Goal: Transaction & Acquisition: Book appointment/travel/reservation

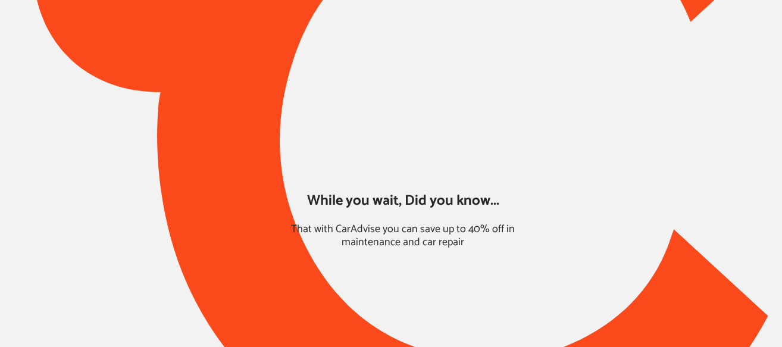
type input "*****"
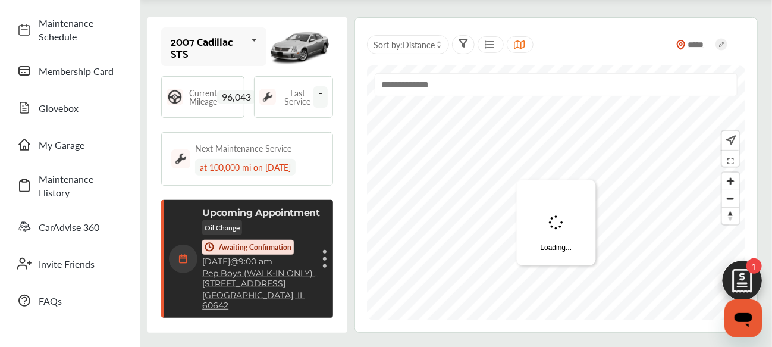
scroll to position [108, 0]
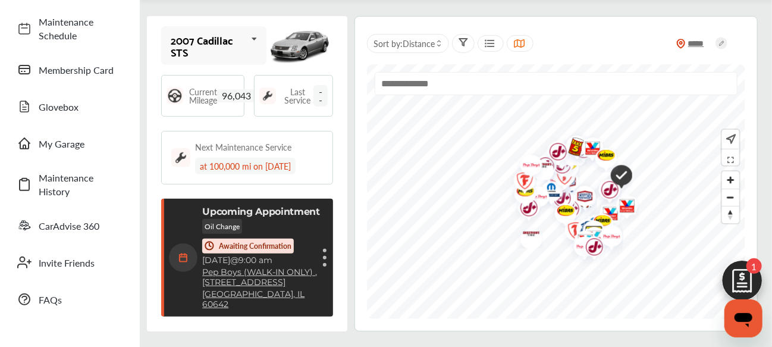
click at [278, 223] on div "Oil Change Awaiting Confirmation" at bounding box center [261, 236] width 118 height 35
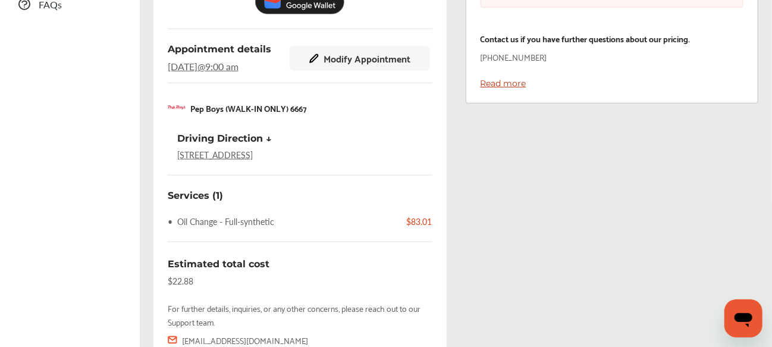
scroll to position [287, 0]
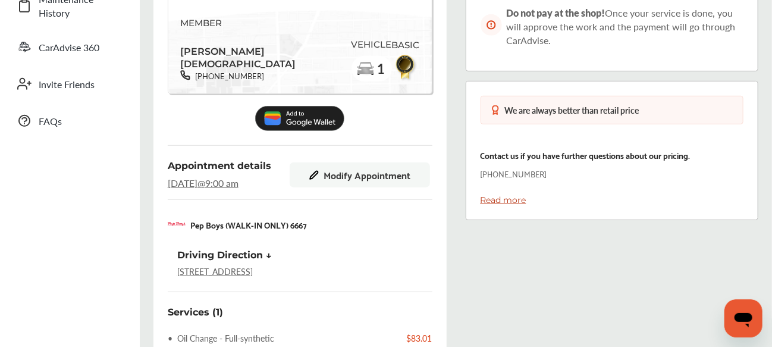
click at [333, 170] on span "Modify Appointment" at bounding box center [367, 175] width 87 height 11
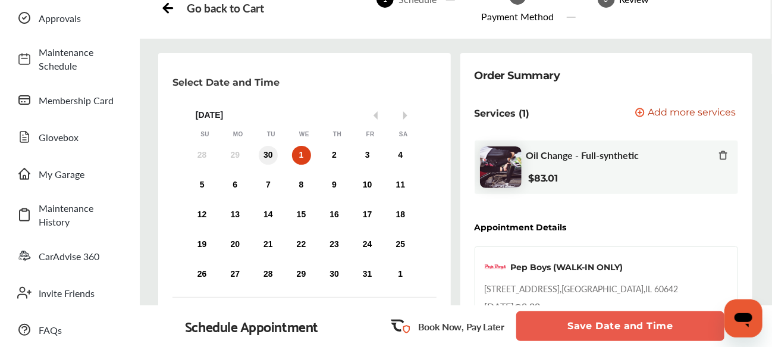
scroll to position [79, 0]
click at [400, 145] on div "4" at bounding box center [400, 154] width 19 height 19
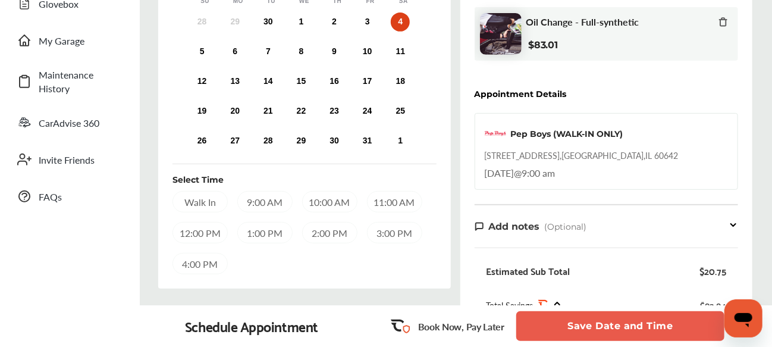
scroll to position [212, 0]
click at [263, 190] on div "9:00 AM" at bounding box center [264, 200] width 55 height 21
click at [564, 324] on button "Save Date and Time" at bounding box center [620, 326] width 208 height 30
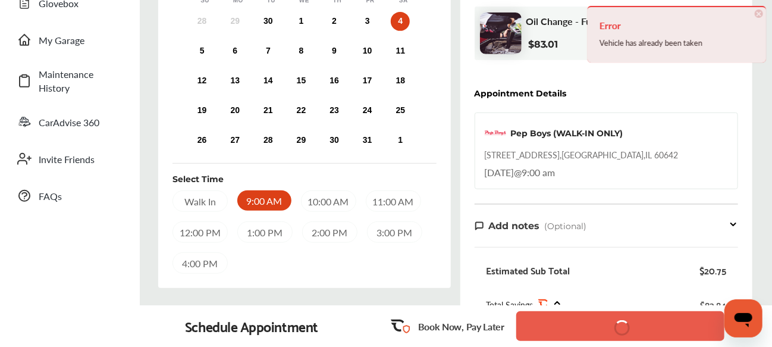
click at [566, 334] on button "Save Date and Time" at bounding box center [620, 326] width 208 height 30
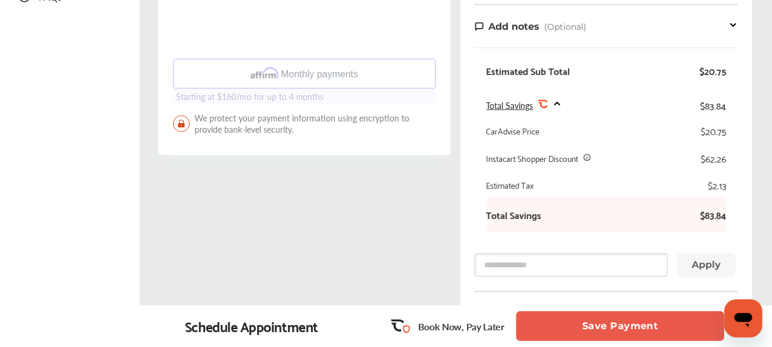
scroll to position [412, 0]
click at [544, 324] on button "Save Payment" at bounding box center [620, 326] width 208 height 30
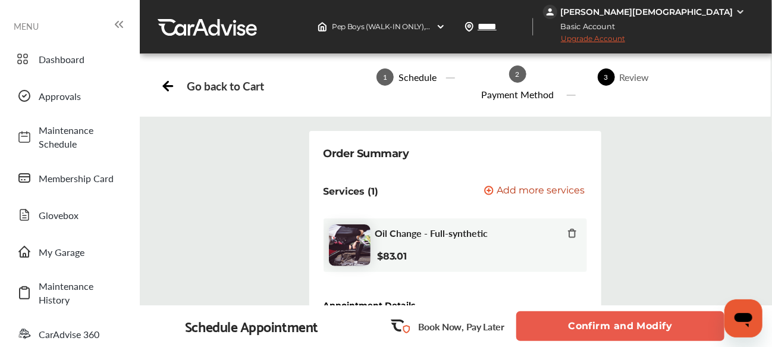
click at [573, 322] on button "Confirm and Modify" at bounding box center [620, 326] width 208 height 30
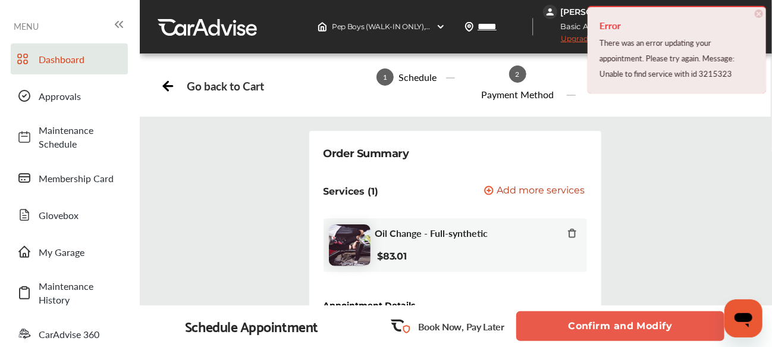
click at [54, 67] on link "Dashboard" at bounding box center [69, 58] width 117 height 31
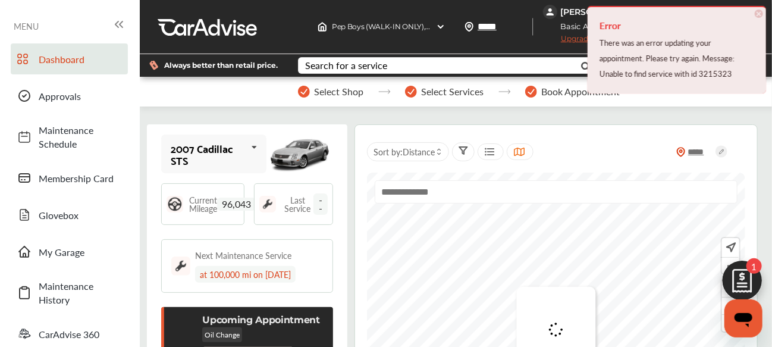
scroll to position [155, 0]
click at [75, 250] on span "My Garage" at bounding box center [80, 252] width 83 height 14
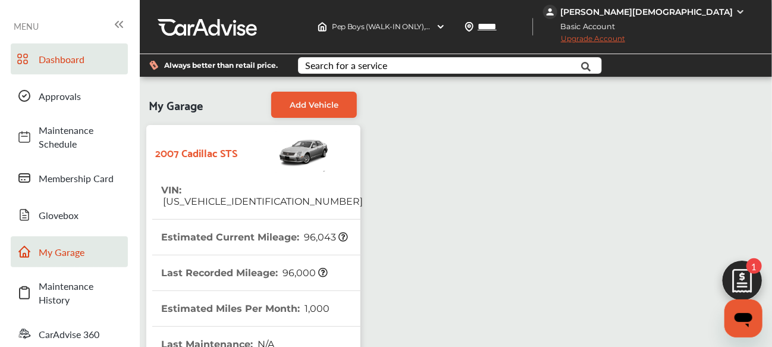
click at [90, 67] on link "Dashboard" at bounding box center [69, 58] width 117 height 31
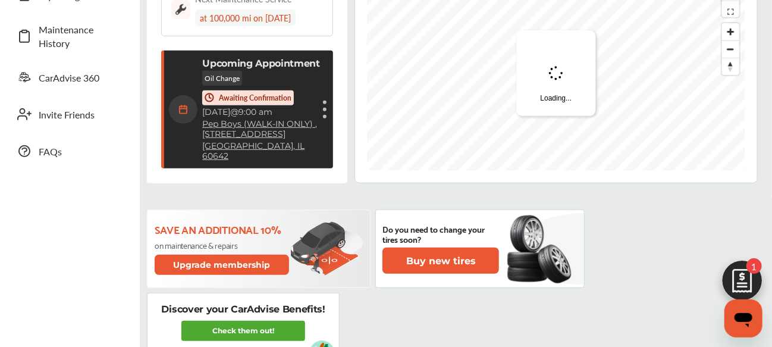
scroll to position [256, 0]
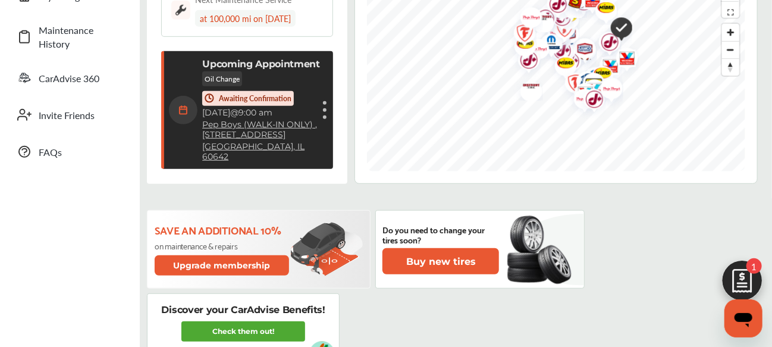
click at [241, 140] on link "Pep Boys (WALK-IN ONLY) , [STREET_ADDRESS]" at bounding box center [261, 130] width 118 height 20
click at [325, 103] on div "Cancel appointment Modify appointment Show details" at bounding box center [324, 109] width 7 height 21
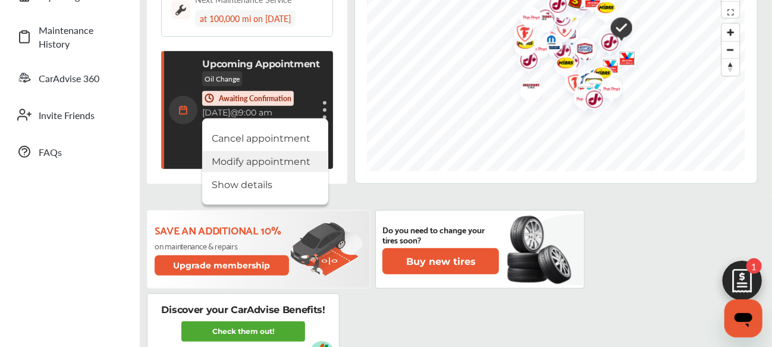
click at [271, 159] on li "Modify appointment" at bounding box center [265, 161] width 126 height 21
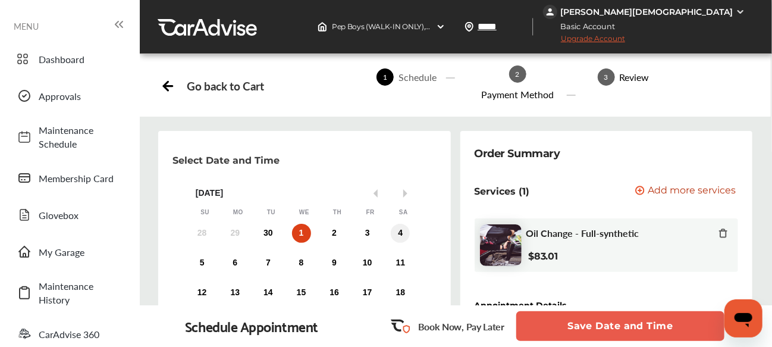
click at [404, 224] on div "4" at bounding box center [400, 233] width 19 height 19
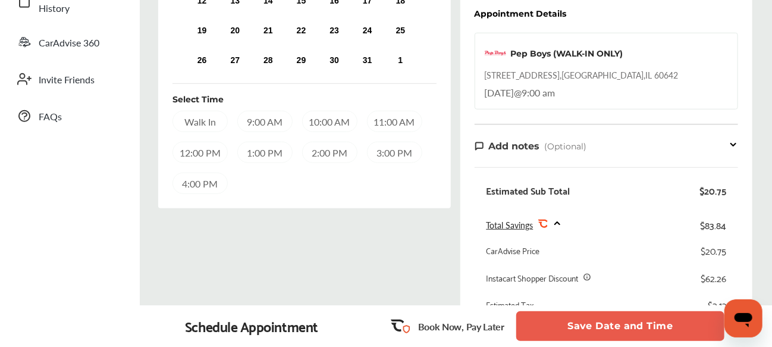
click at [258, 111] on div "9:00 AM" at bounding box center [264, 121] width 55 height 21
click at [561, 337] on button "Save Date and Time" at bounding box center [620, 326] width 208 height 30
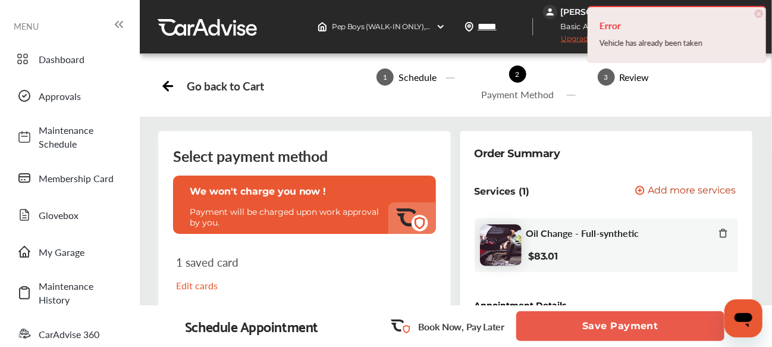
click at [566, 333] on button "Save Payment" at bounding box center [620, 326] width 208 height 30
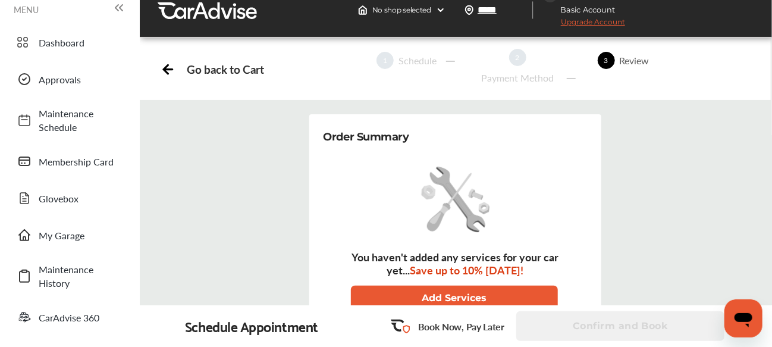
scroll to position [15, 0]
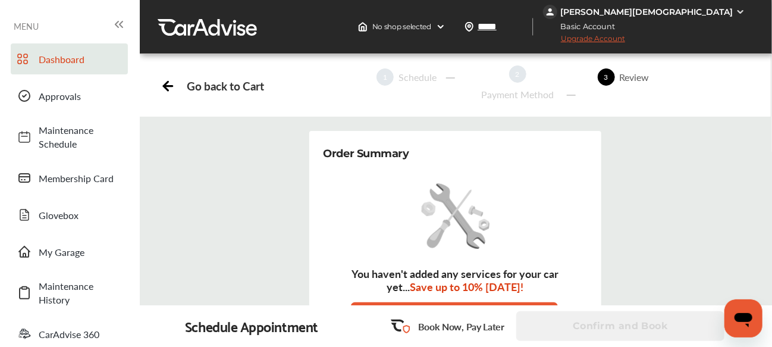
click at [61, 57] on span "Dashboard" at bounding box center [80, 59] width 83 height 14
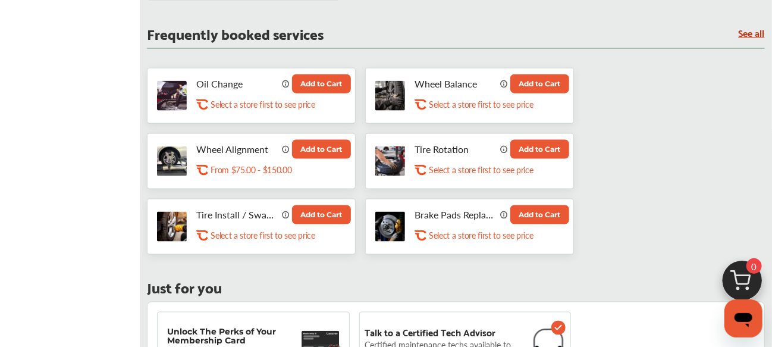
scroll to position [626, 0]
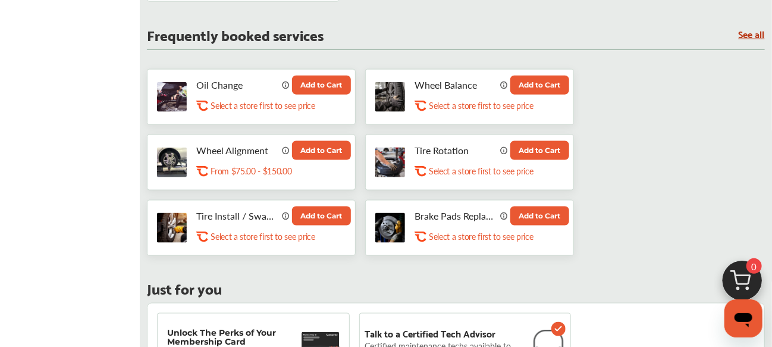
click at [322, 87] on button "Add to Cart" at bounding box center [321, 85] width 59 height 19
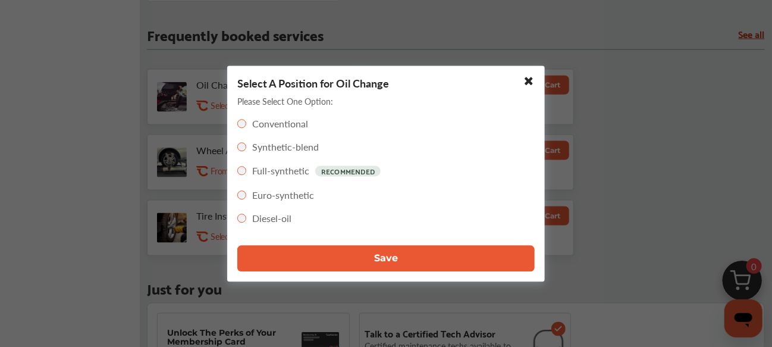
click at [358, 258] on button "Save" at bounding box center [385, 258] width 297 height 26
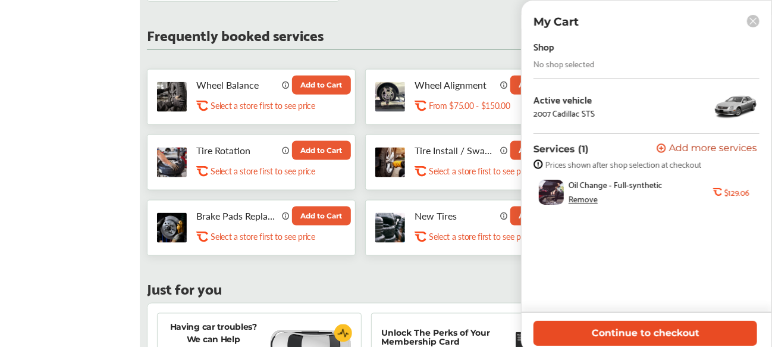
click at [578, 330] on button "Continue to checkout" at bounding box center [646, 333] width 224 height 24
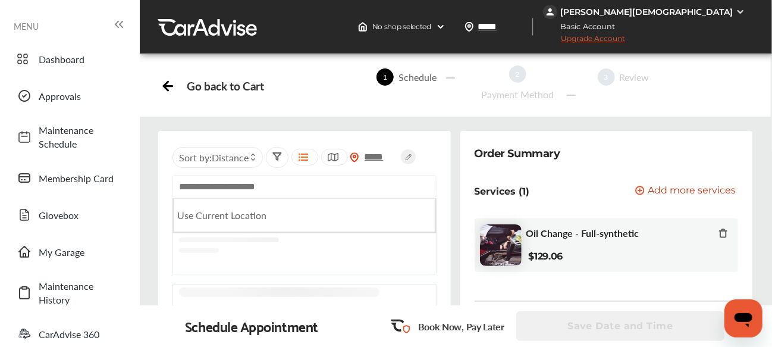
click at [258, 175] on input "text" at bounding box center [305, 186] width 264 height 23
paste input "**********"
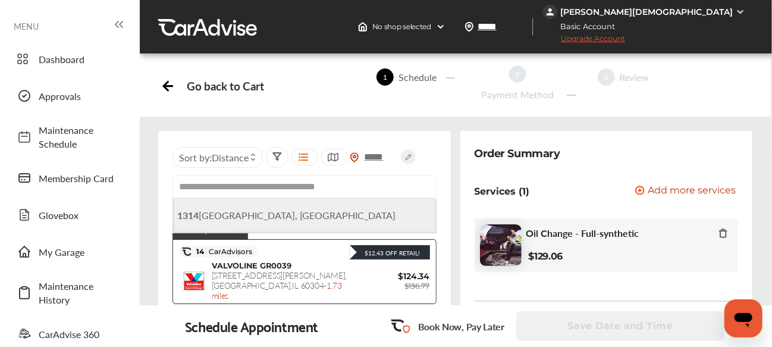
click at [265, 208] on span "1314 West Grand Avenue, Chicago, IL 60642, USA" at bounding box center [286, 215] width 219 height 14
type input "**********"
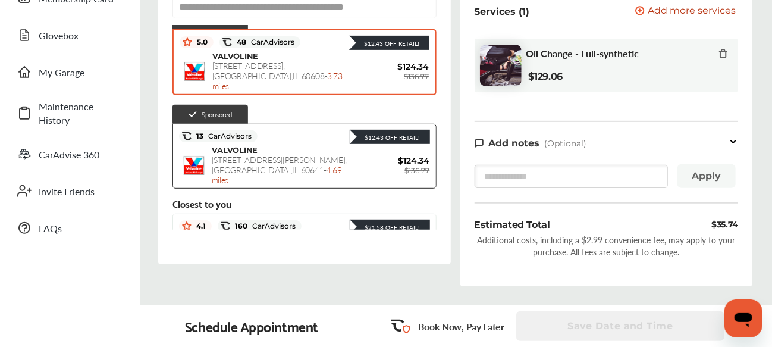
scroll to position [123, 0]
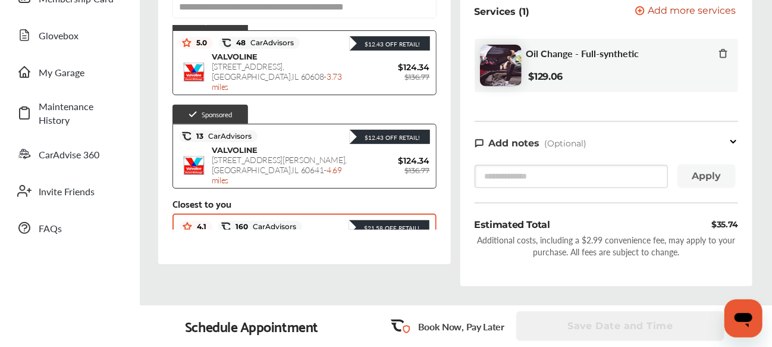
click at [249, 236] on span "PEP BOYS (WALK-IN ONLY) 6667" at bounding box center [277, 241] width 130 height 10
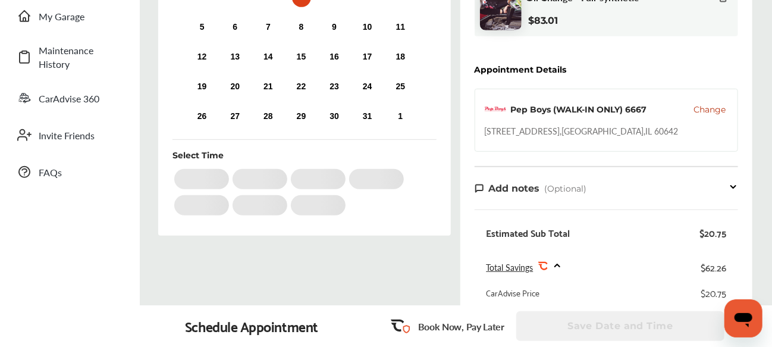
scroll to position [42, 0]
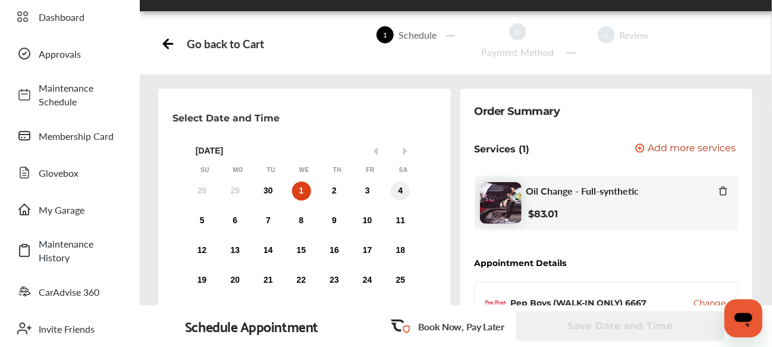
click at [404, 181] on div "4" at bounding box center [400, 190] width 19 height 19
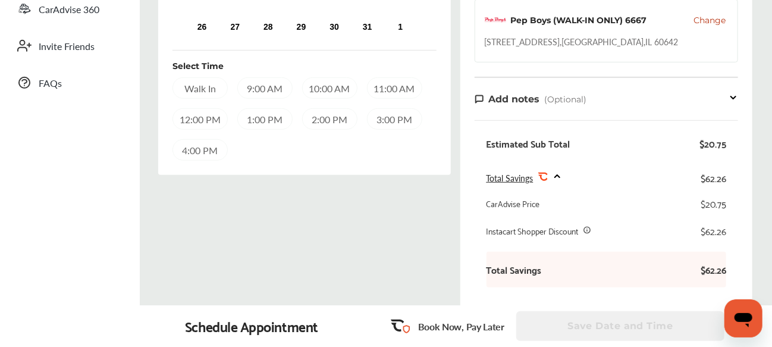
scroll to position [324, 0]
click at [270, 78] on div "9:00 AM" at bounding box center [264, 88] width 55 height 21
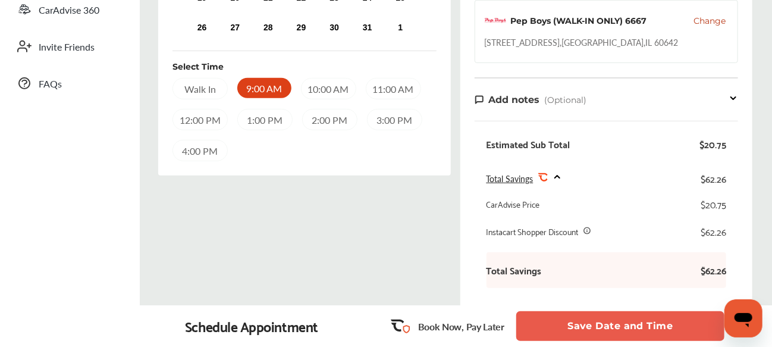
click at [567, 326] on button "Save Date and Time" at bounding box center [620, 326] width 208 height 30
click at [570, 328] on button "Save Date and Time" at bounding box center [620, 326] width 208 height 30
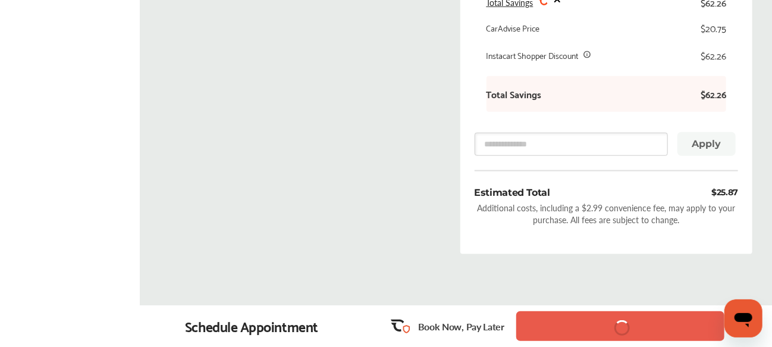
scroll to position [512, 0]
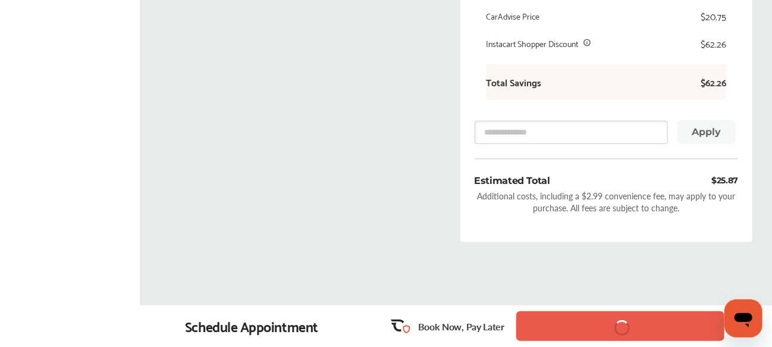
drag, startPoint x: 570, startPoint y: 328, endPoint x: 710, endPoint y: 224, distance: 174.8
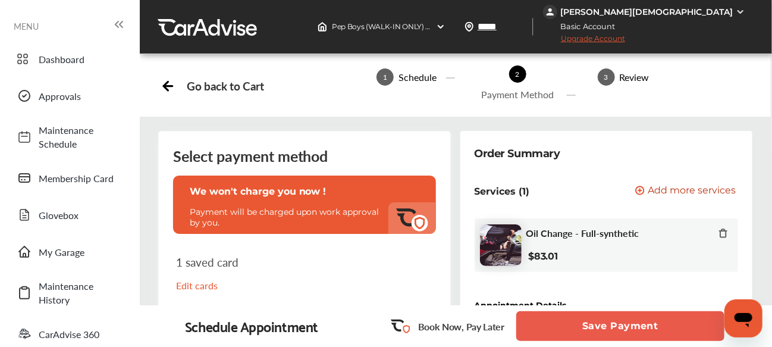
click at [602, 322] on button "Save Payment" at bounding box center [620, 326] width 208 height 30
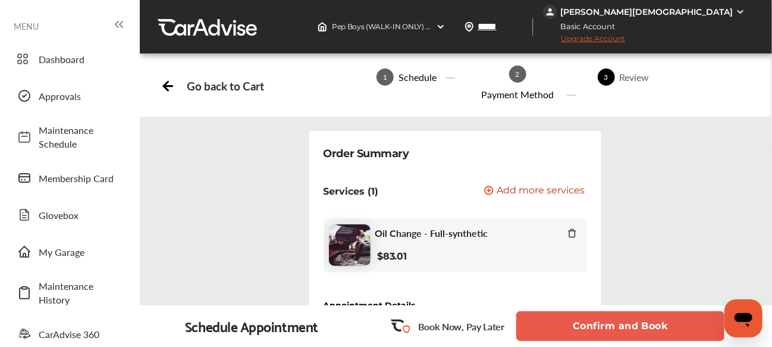
click at [604, 327] on button "Confirm and Book" at bounding box center [620, 326] width 208 height 30
